Goal: Task Accomplishment & Management: Use online tool/utility

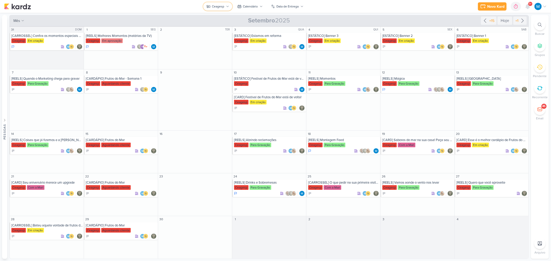
click at [226, 5] on icon at bounding box center [227, 6] width 3 height 3
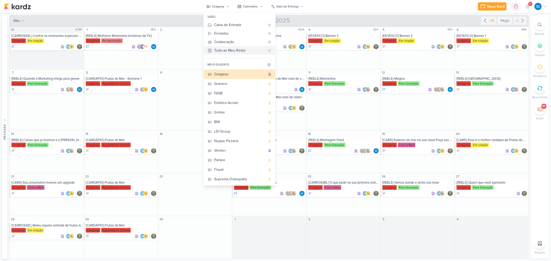
click at [236, 50] on div "Tudo ao Meu Redor" at bounding box center [239, 50] width 51 height 5
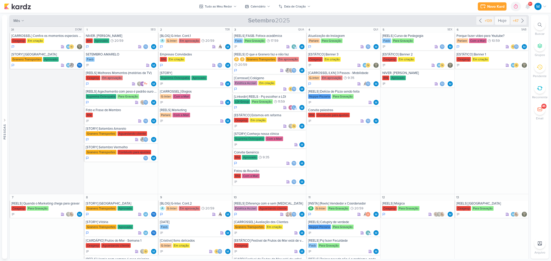
click at [502, 21] on div "Hoje" at bounding box center [502, 21] width 15 height 8
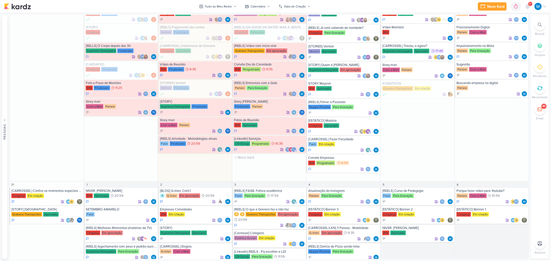
scroll to position [287, 0]
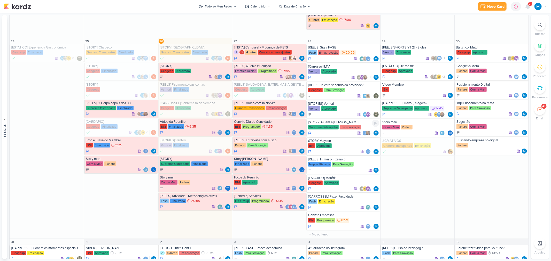
click at [336, 122] on div "[STORY] Quem é [PERSON_NAME]" at bounding box center [343, 122] width 71 height 4
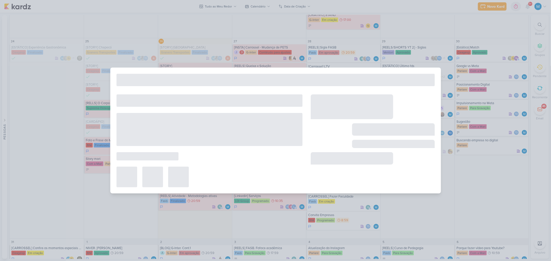
type input "[STORY] Quem é [PERSON_NAME]"
type input "[DATE] 23:59"
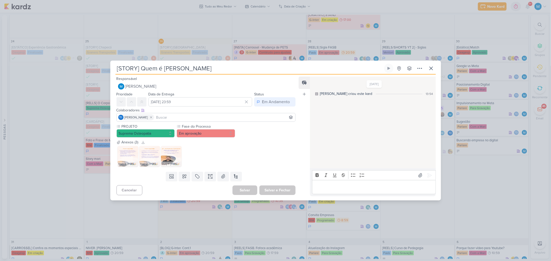
scroll to position [0, 0]
click at [420, 68] on icon at bounding box center [420, 68] width 6 height 6
click at [397, 81] on div "Copiar Link" at bounding box center [388, 79] width 18 height 5
click at [429, 68] on icon at bounding box center [431, 68] width 6 height 6
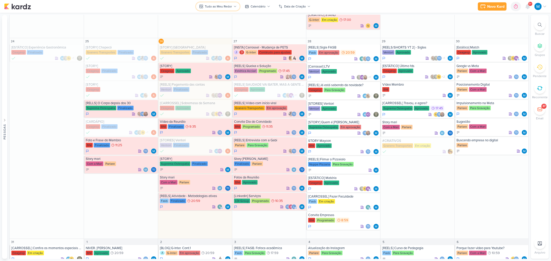
click at [235, 8] on button "Tudo ao Meu Redor" at bounding box center [218, 6] width 44 height 8
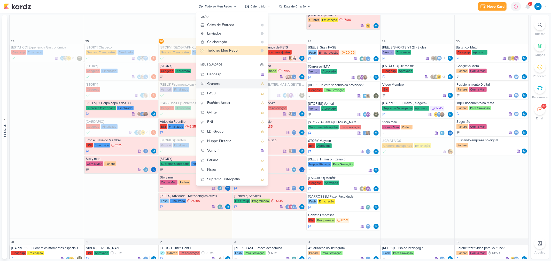
click at [218, 83] on div "Granero" at bounding box center [232, 83] width 51 height 5
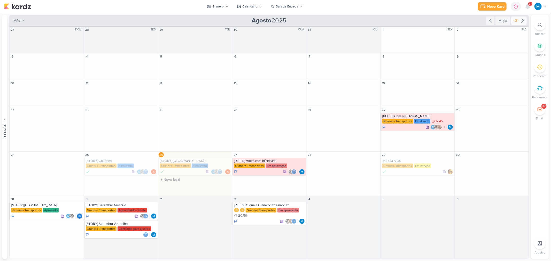
click at [523, 20] on icon at bounding box center [522, 21] width 6 height 6
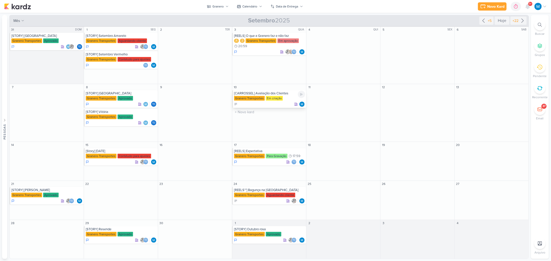
click at [284, 95] on div "[CARROSSEL] Avaliação dos Clientes" at bounding box center [269, 93] width 71 height 4
click at [0, 0] on div at bounding box center [0, 0] width 0 height 0
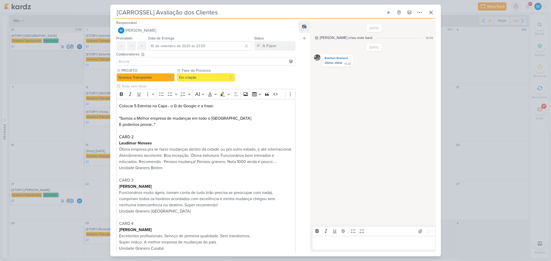
click at [131, 61] on input at bounding box center [206, 61] width 177 height 6
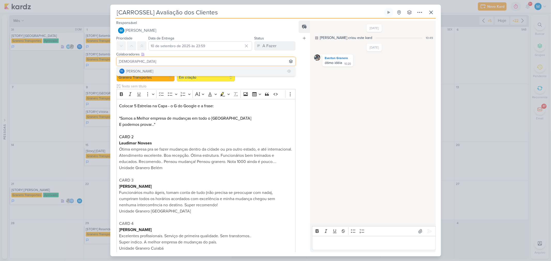
type input "[DEMOGRAPHIC_DATA]"
click at [141, 69] on div "[PERSON_NAME]" at bounding box center [139, 71] width 27 height 5
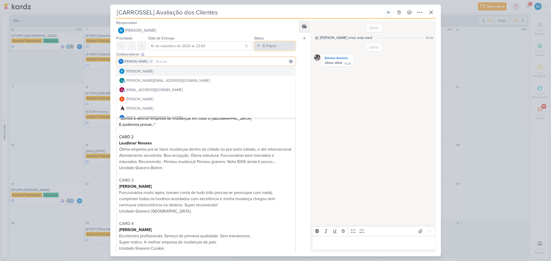
click at [282, 45] on button "A Fazer" at bounding box center [274, 45] width 41 height 9
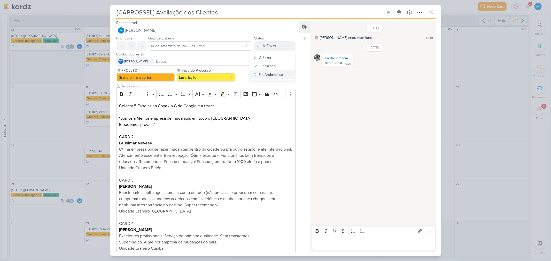
click at [274, 75] on div "Em Andamento" at bounding box center [271, 74] width 24 height 5
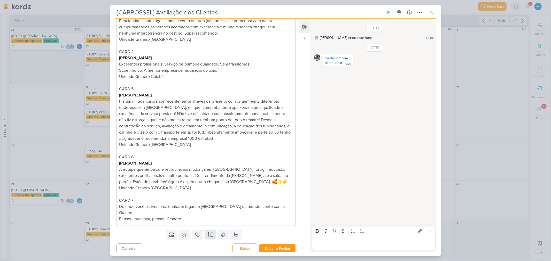
scroll to position [175, 0]
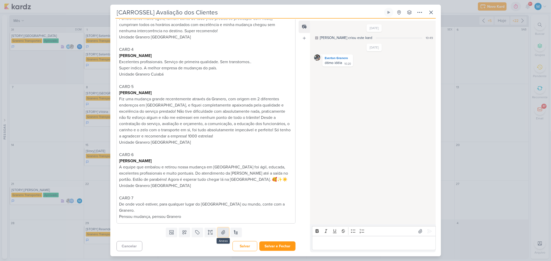
click at [222, 231] on icon at bounding box center [223, 232] width 5 height 5
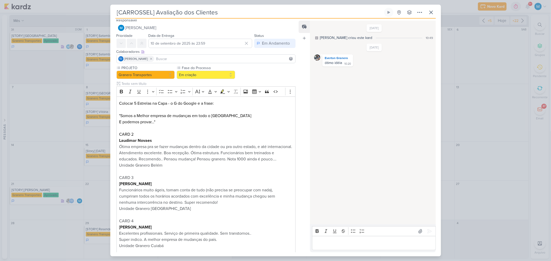
scroll to position [0, 0]
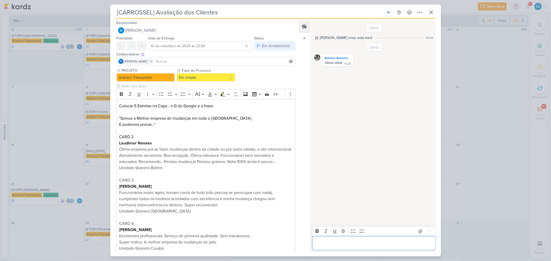
click at [332, 238] on div "Editor editing area: main" at bounding box center [373, 243] width 123 height 14
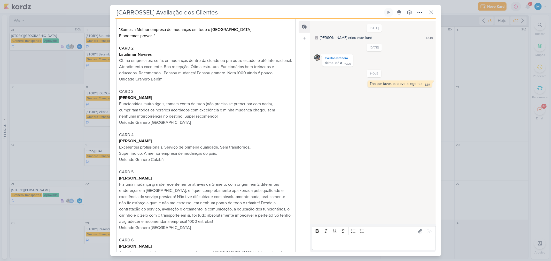
scroll to position [205, 0]
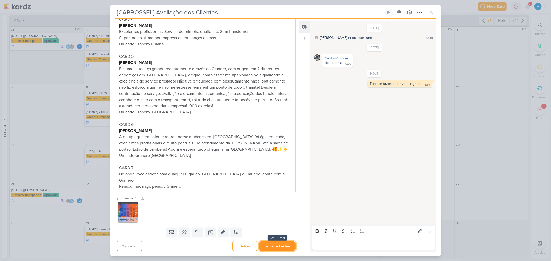
click at [277, 247] on button "Salvar e Fechar" at bounding box center [277, 247] width 36 height 10
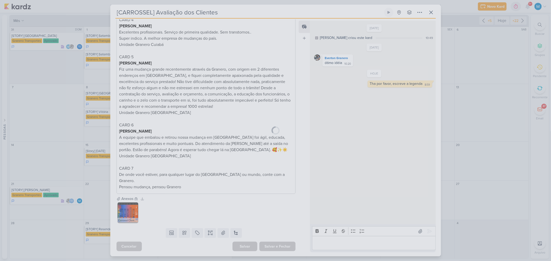
scroll to position [204, 0]
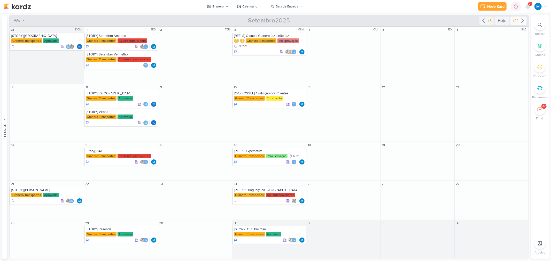
click at [523, 19] on icon at bounding box center [522, 21] width 6 height 6
